Goal: Use online tool/utility: Use online tool/utility

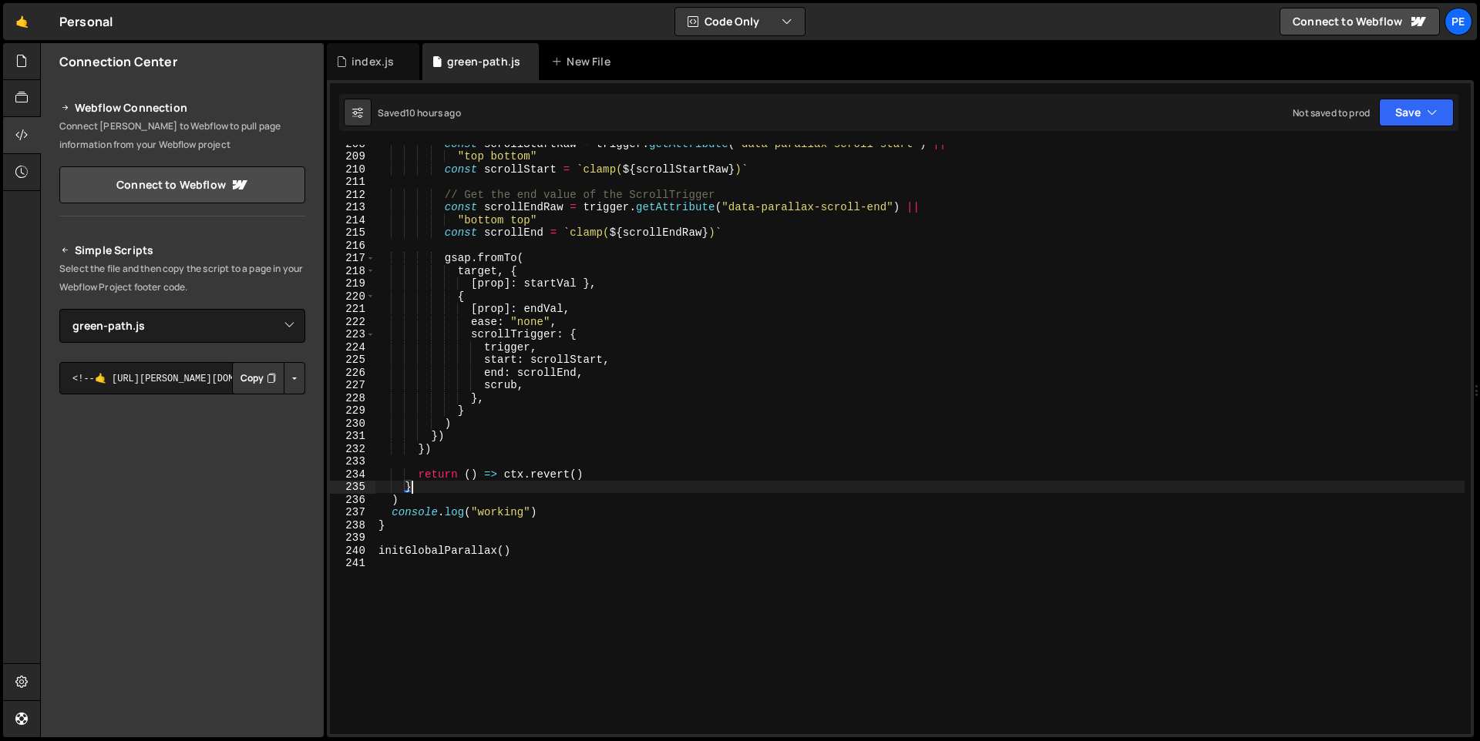
select select "47895"
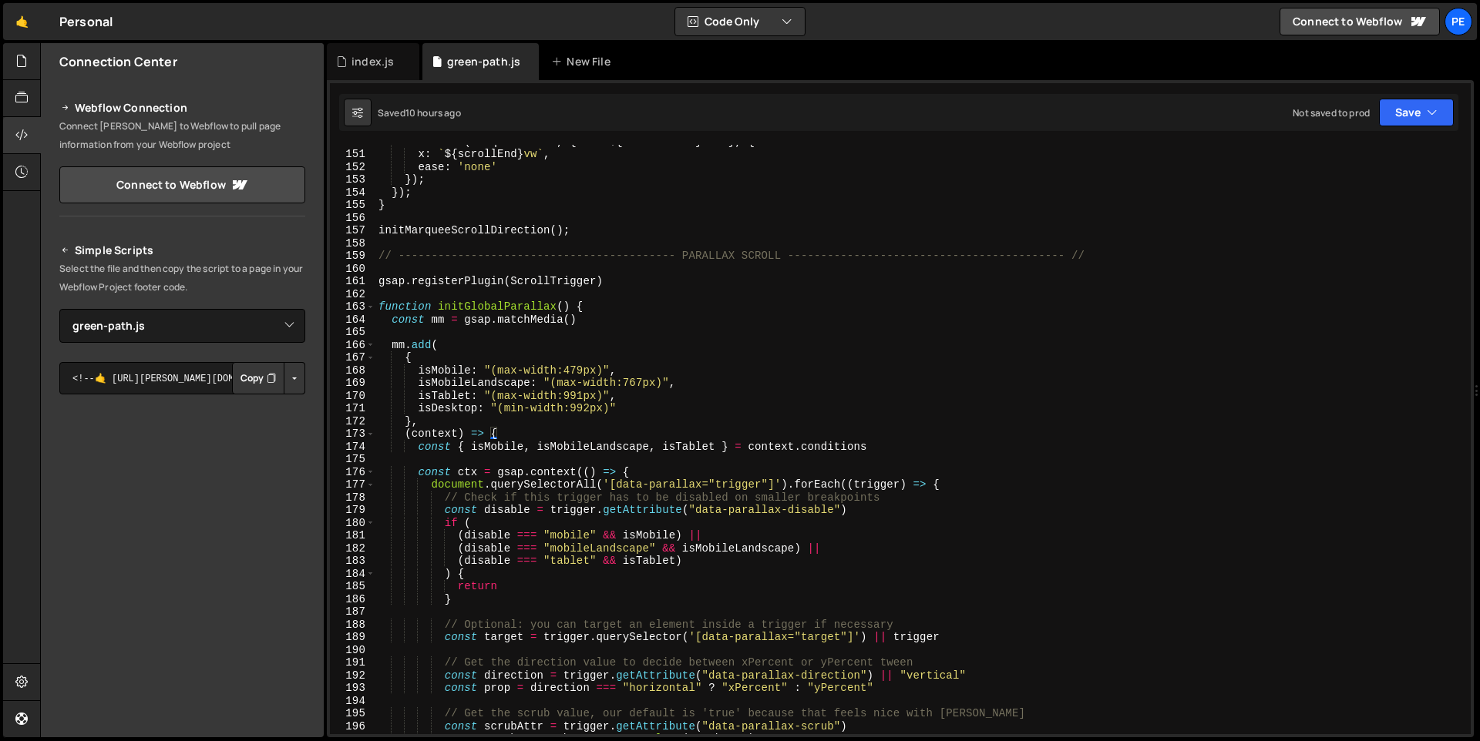
scroll to position [1903, 0]
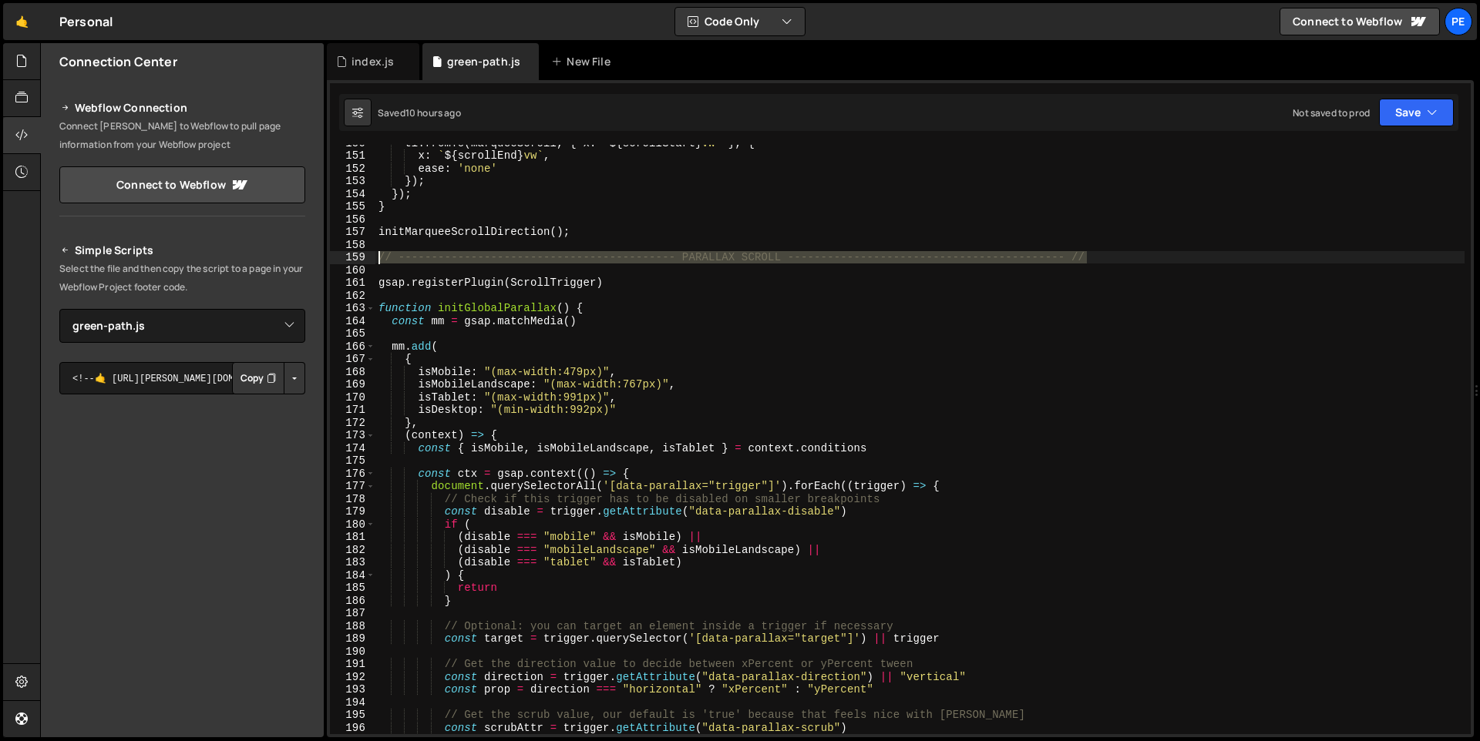
drag, startPoint x: 1102, startPoint y: 255, endPoint x: 373, endPoint y: 260, distance: 729.2
click at [373, 260] on div "} 150 151 152 153 154 155 156 157 158 159 160 161 162 163 164 165 166 167 168 1…" at bounding box center [900, 440] width 1141 height 590
type textarea "// ------------------------------------------ PARALLAX SCROLL -----------------…"
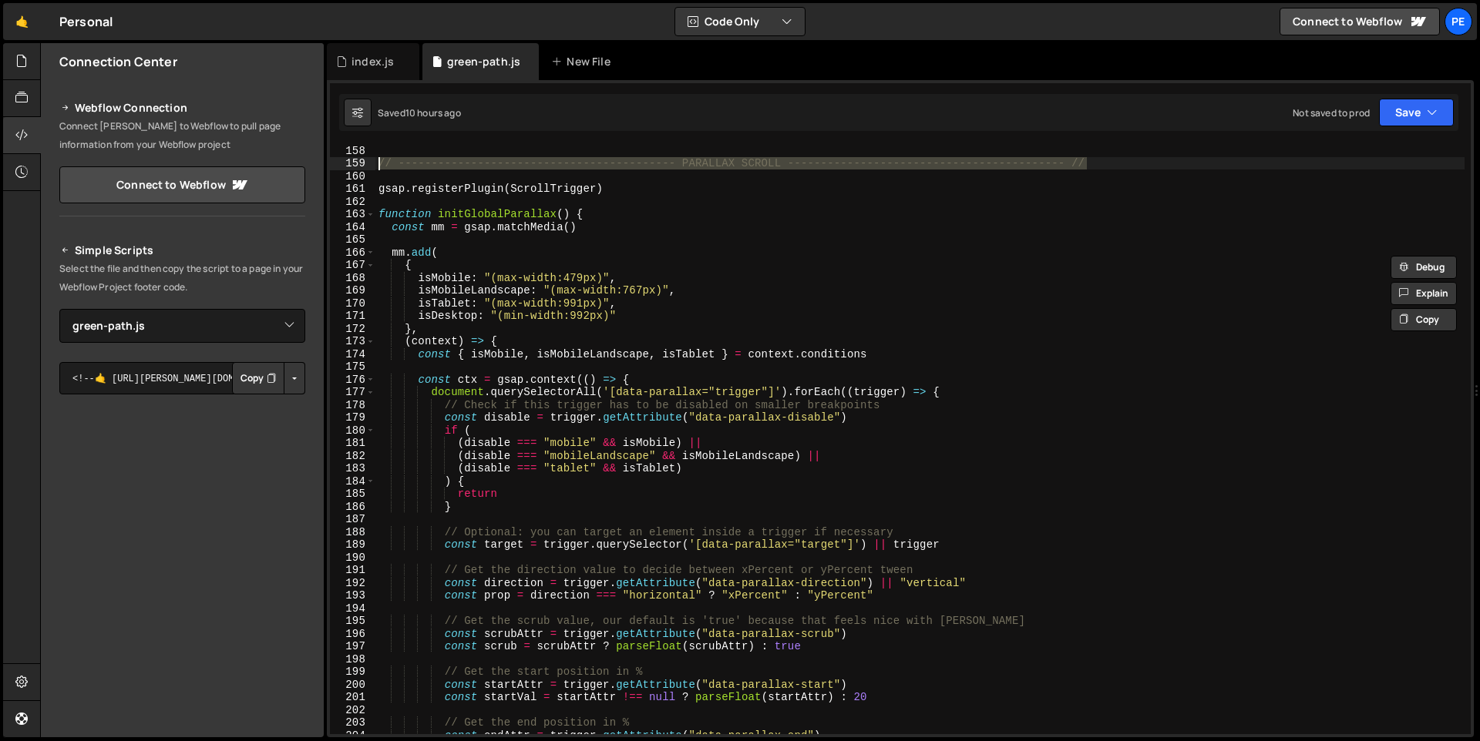
scroll to position [2643, 0]
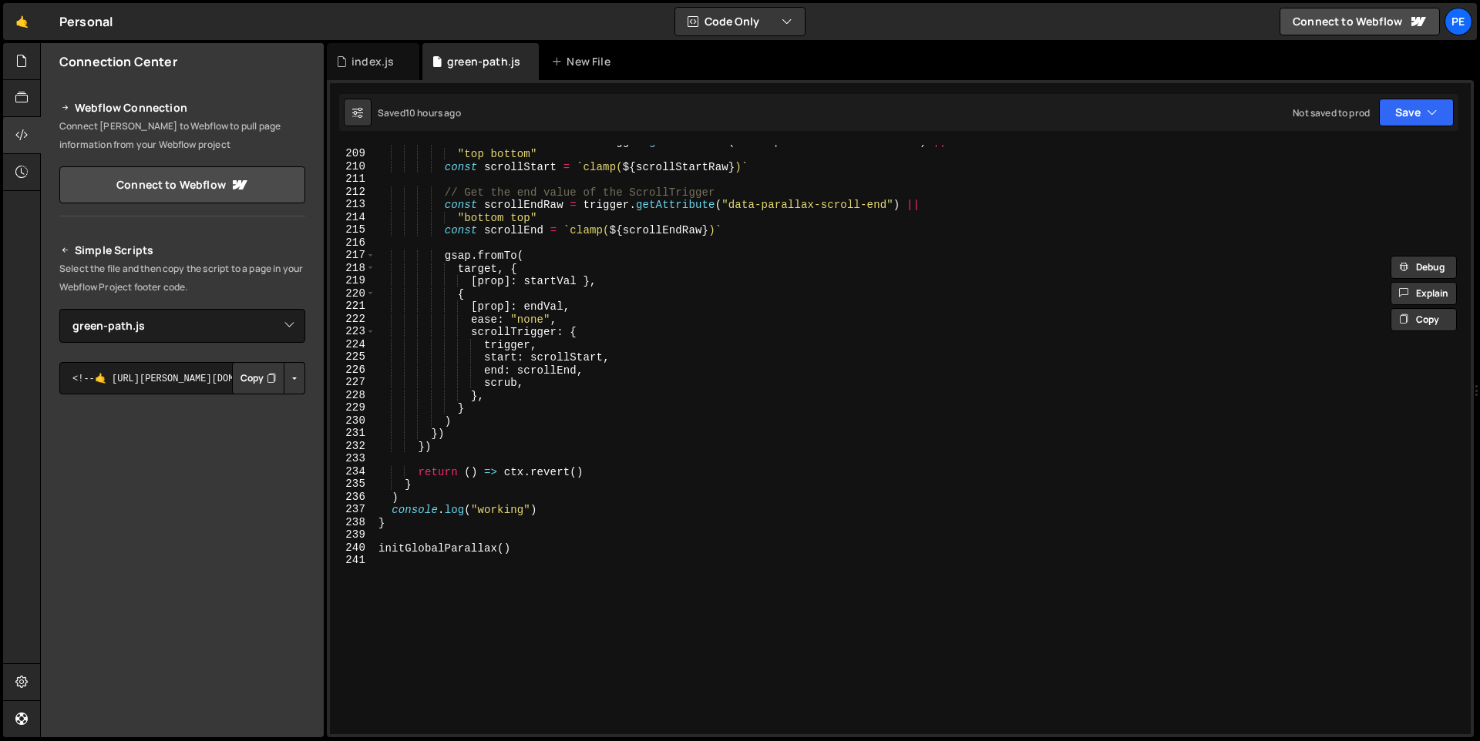
click at [445, 568] on div "const scrollStartRaw = trigger . getAttribute ( "data-parallax-scroll-start" ) …" at bounding box center [919, 442] width 1089 height 615
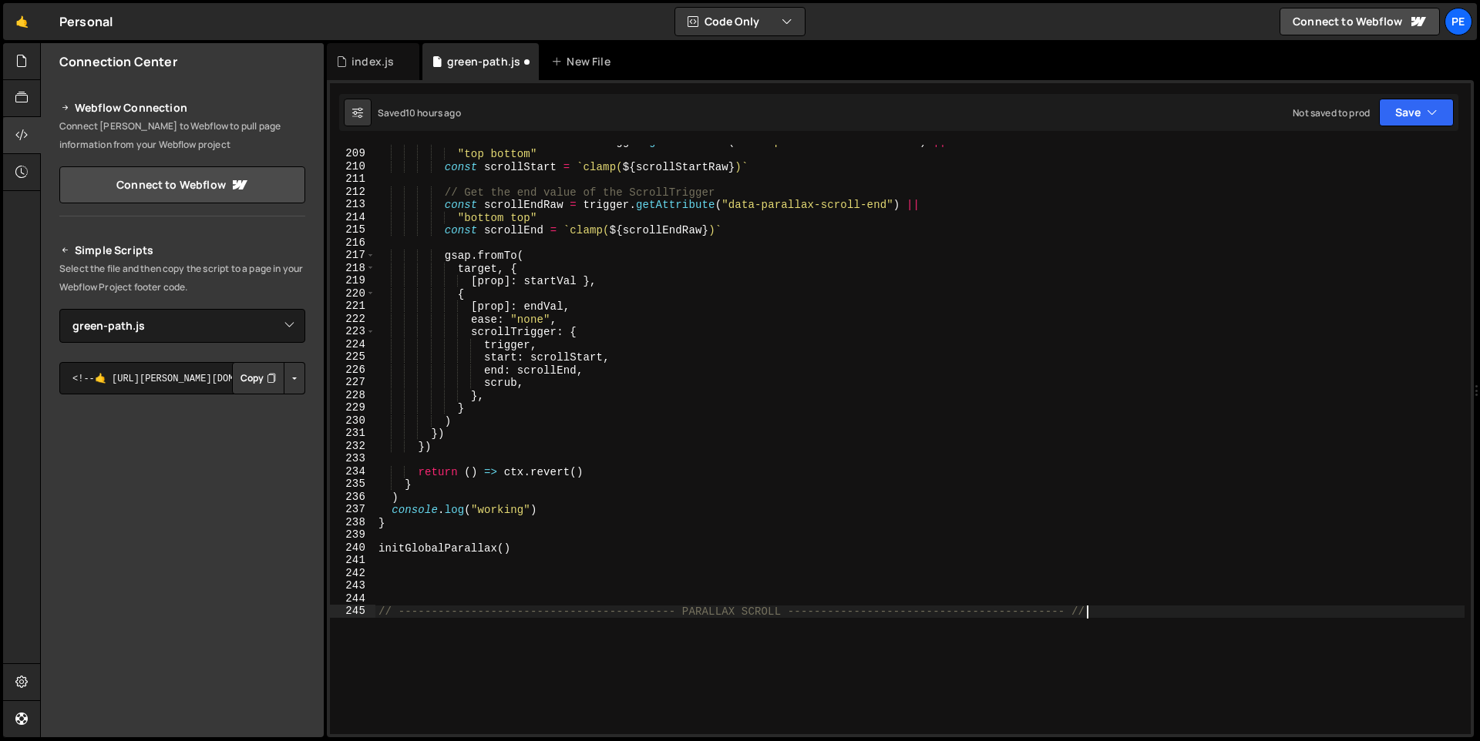
click at [763, 607] on div "const scrollStartRaw = trigger . getAttribute ( "data-parallax-scroll-start" ) …" at bounding box center [919, 442] width 1089 height 615
type textarea "// ------------------------------------------ LOGO WALL CYCLE -----------------…"
click at [1115, 629] on div "const scrollStartRaw = trigger . getAttribute ( "data-parallax-scroll-start" ) …" at bounding box center [919, 442] width 1089 height 615
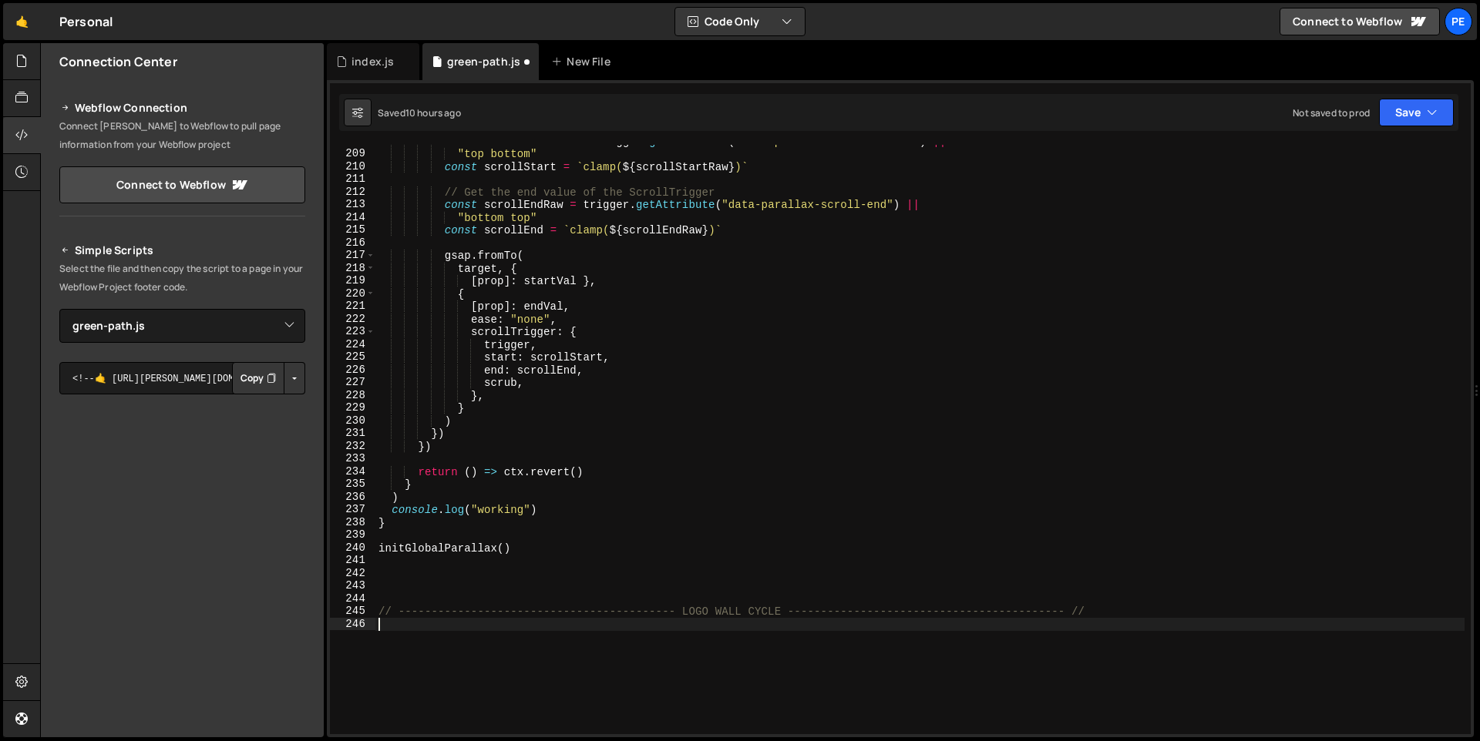
scroll to position [0, 0]
paste textarea "});"
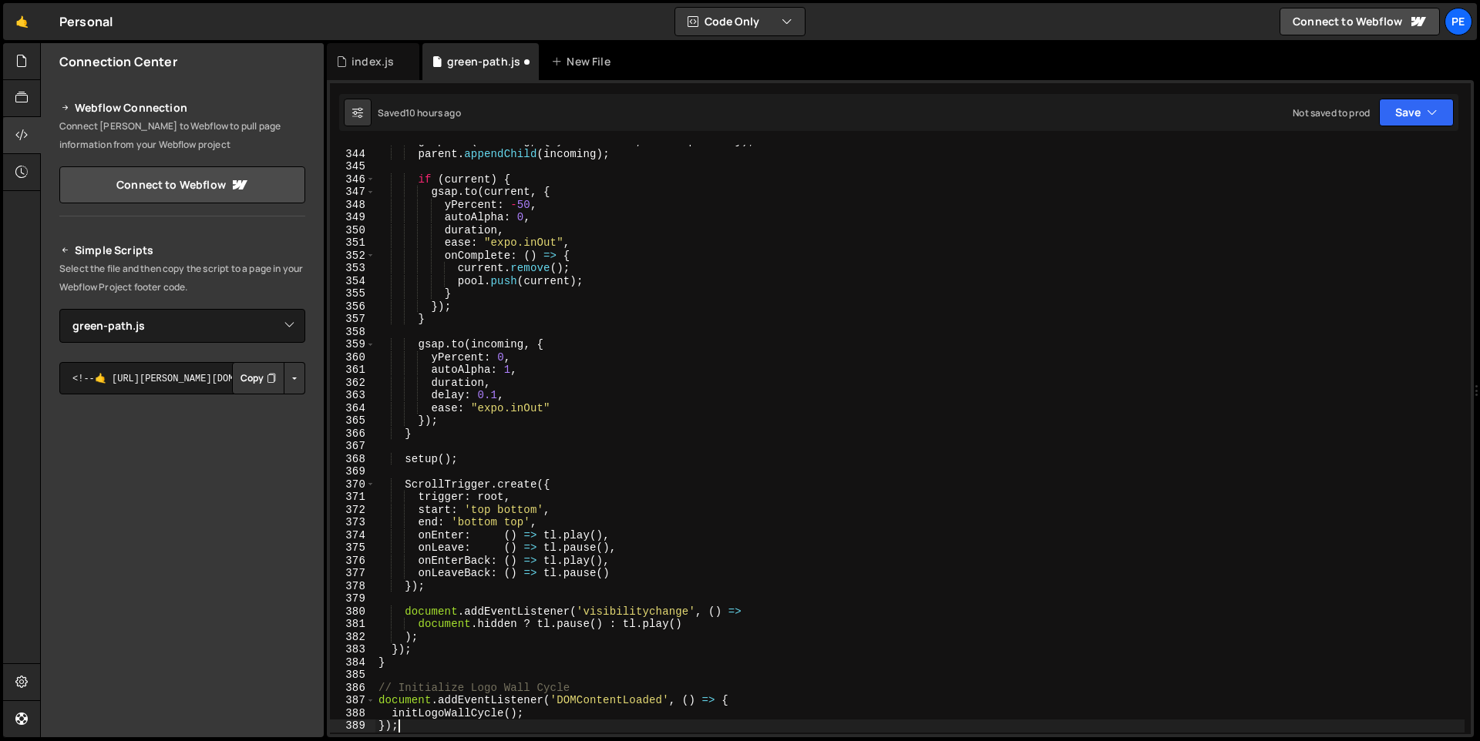
scroll to position [4528, 0]
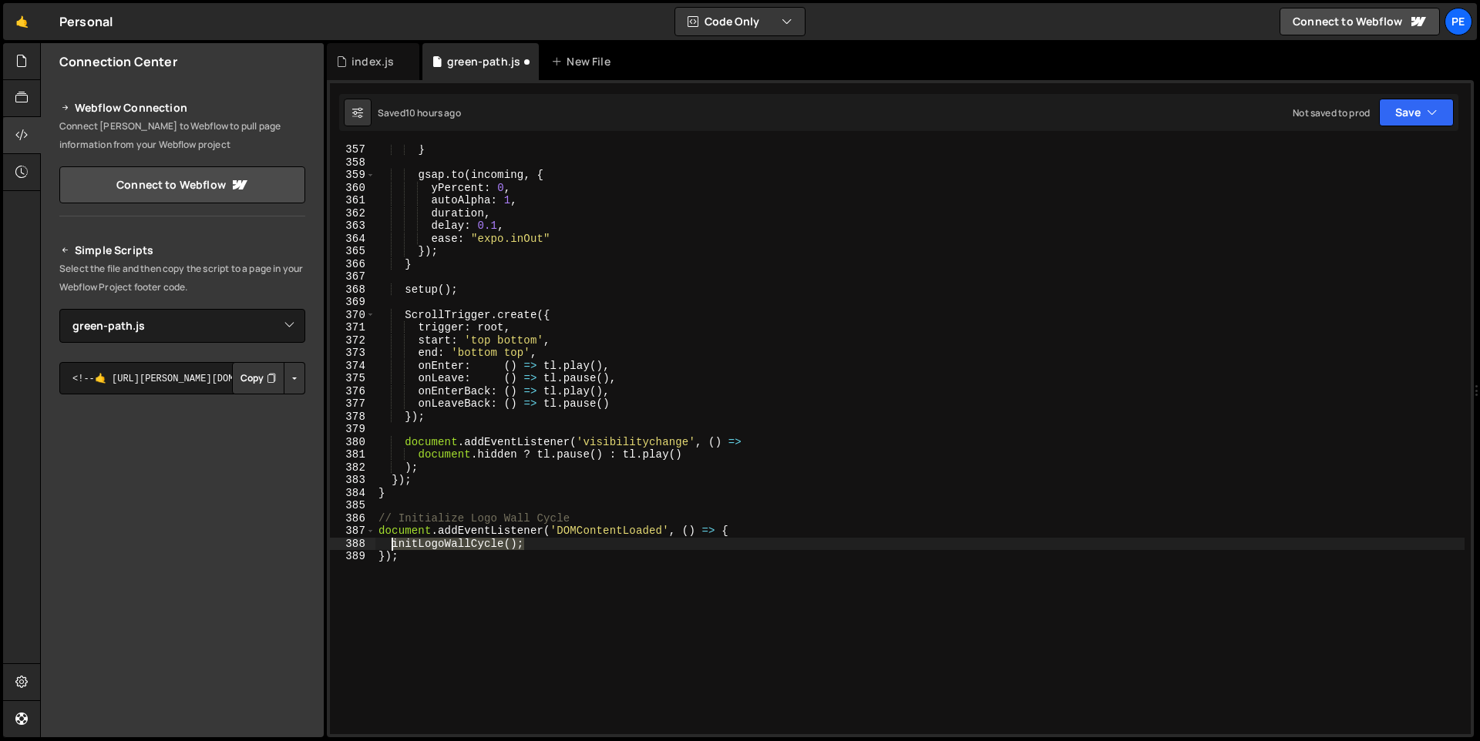
drag, startPoint x: 551, startPoint y: 543, endPoint x: 392, endPoint y: 544, distance: 159.6
click at [392, 544] on div "} gsap . to ( incoming , { yPercent : 0 , autoAlpha : 1 , duration , delay : 0.…" at bounding box center [919, 450] width 1089 height 615
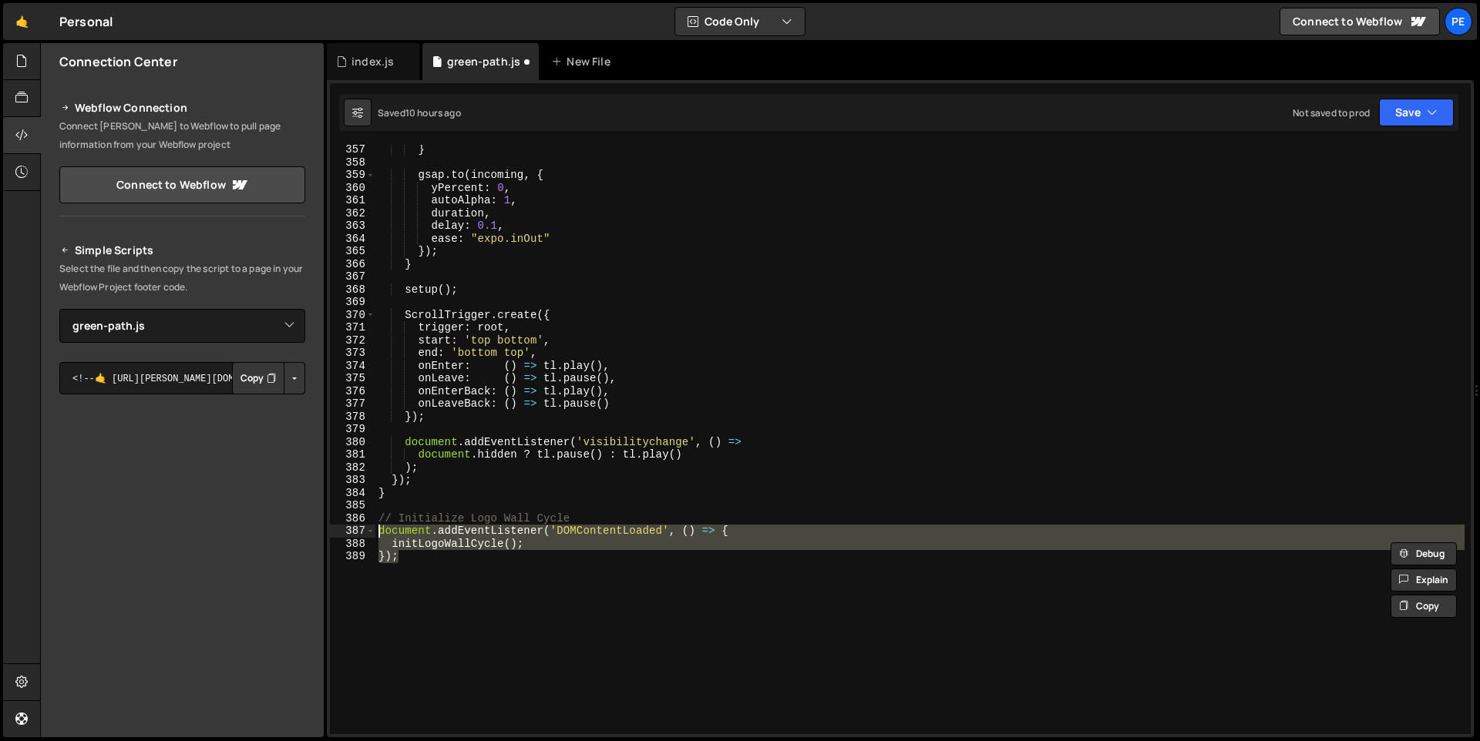
drag, startPoint x: 443, startPoint y: 567, endPoint x: 375, endPoint y: 534, distance: 76.2
click at [375, 534] on div "initLogoWallCycle(); 357 358 359 360 361 362 363 364 365 366 367 368 369 370 37…" at bounding box center [900, 440] width 1141 height 590
paste textarea
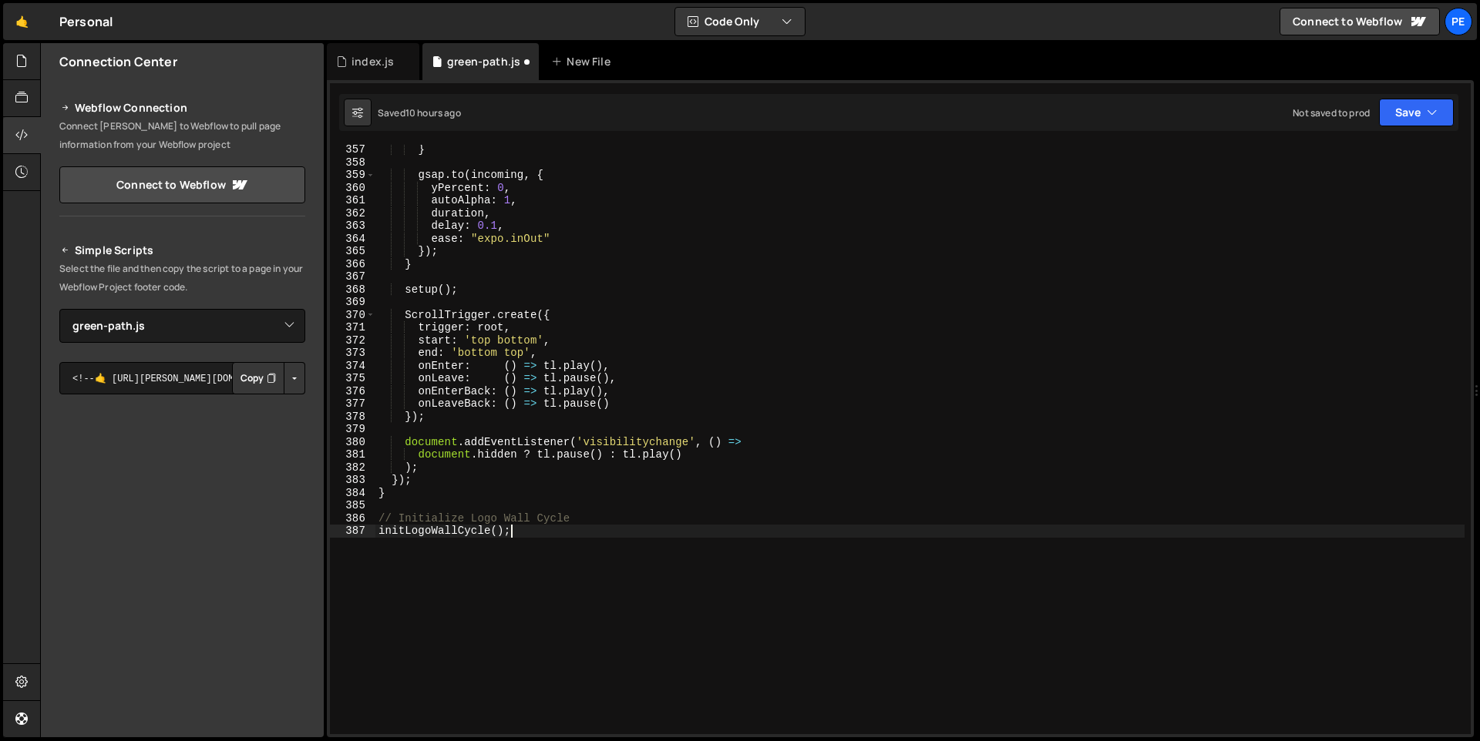
type textarea "initLogoWallCycle();"
